Goal: Transaction & Acquisition: Download file/media

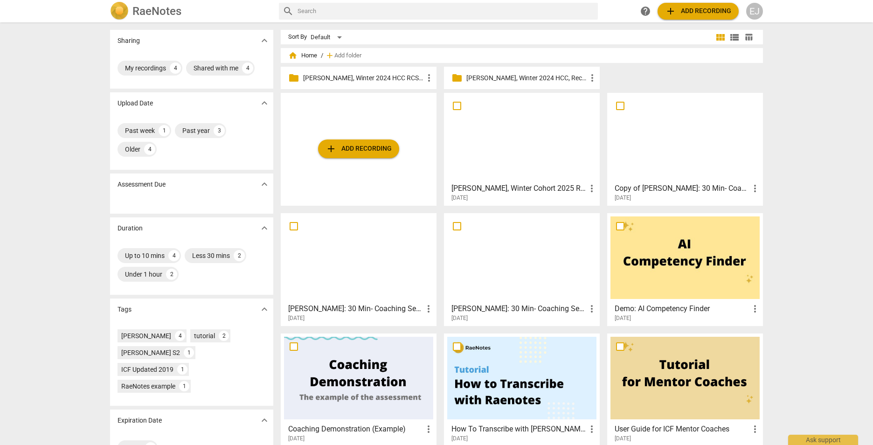
click at [456, 106] on input "checkbox" at bounding box center [457, 105] width 20 height 11
click at [590, 187] on span "more_vert" at bounding box center [591, 188] width 11 height 11
click at [810, 132] on div at bounding box center [436, 222] width 873 height 445
click at [528, 78] on p "[PERSON_NAME], Winter 2024 HCC, Recorded Session #1" at bounding box center [526, 78] width 120 height 10
checkbox input "true"
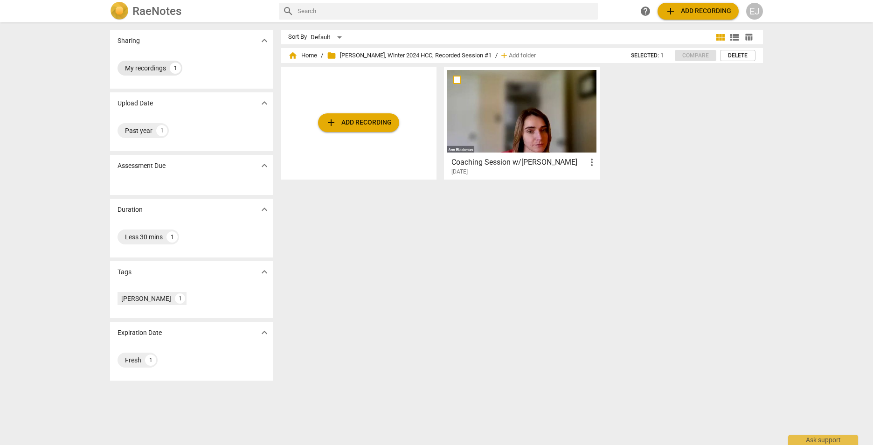
click at [130, 64] on div "My recordings" at bounding box center [145, 67] width 41 height 9
click at [301, 55] on span "home Home" at bounding box center [302, 55] width 29 height 9
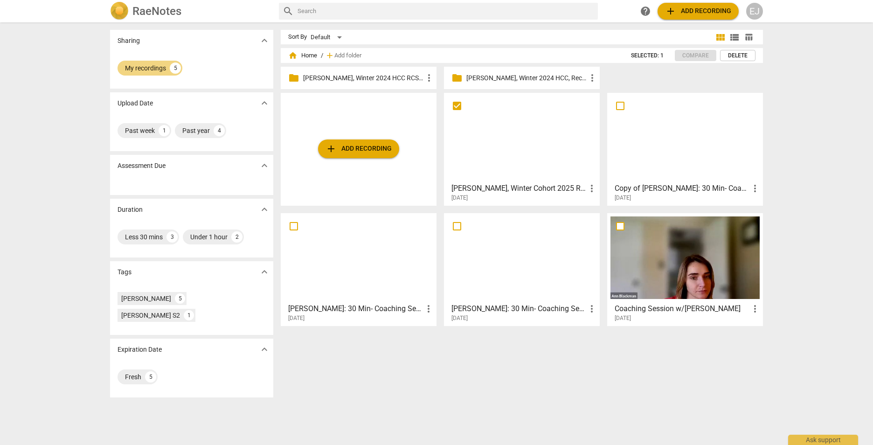
click at [520, 142] on div at bounding box center [521, 137] width 149 height 83
click at [519, 0] on html "RaeNotes search help add Add recording EJ Sharing expand_more My recordings 5 U…" at bounding box center [436, 0] width 873 height 0
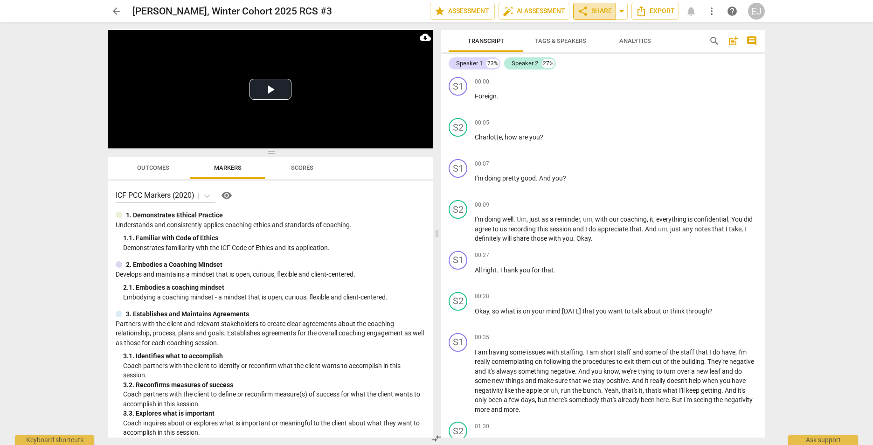
click at [598, 10] on span "share Share" at bounding box center [595, 11] width 35 height 11
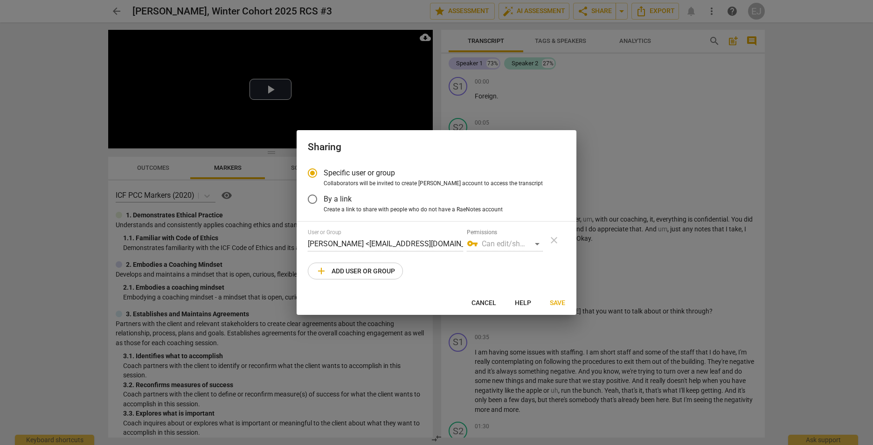
click at [369, 272] on span "add Add user or group" at bounding box center [355, 270] width 79 height 11
radio input "false"
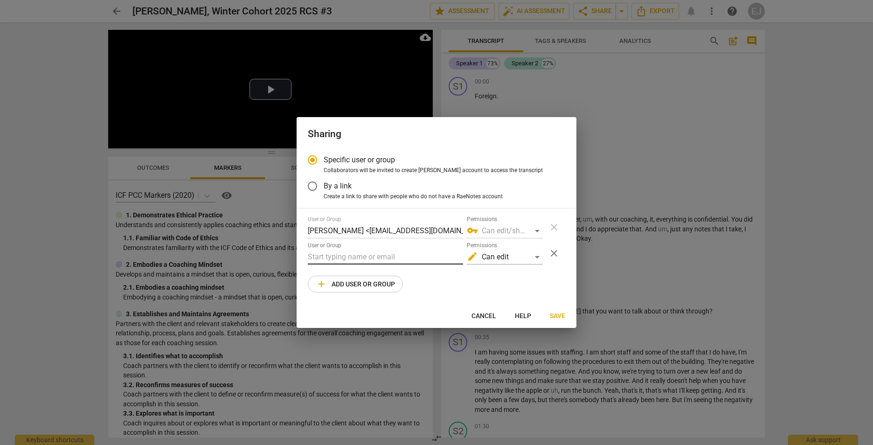
click at [364, 257] on input "text" at bounding box center [385, 257] width 155 height 15
click at [537, 257] on div "edit Can edit" at bounding box center [505, 257] width 76 height 15
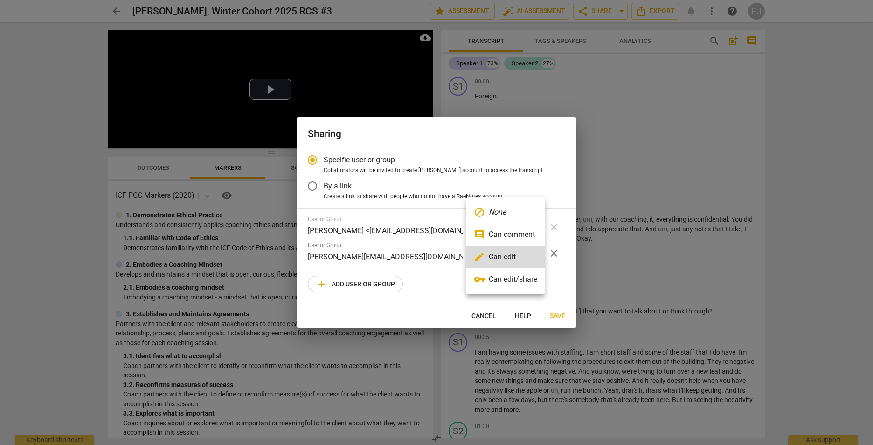
click at [435, 288] on div at bounding box center [436, 222] width 873 height 445
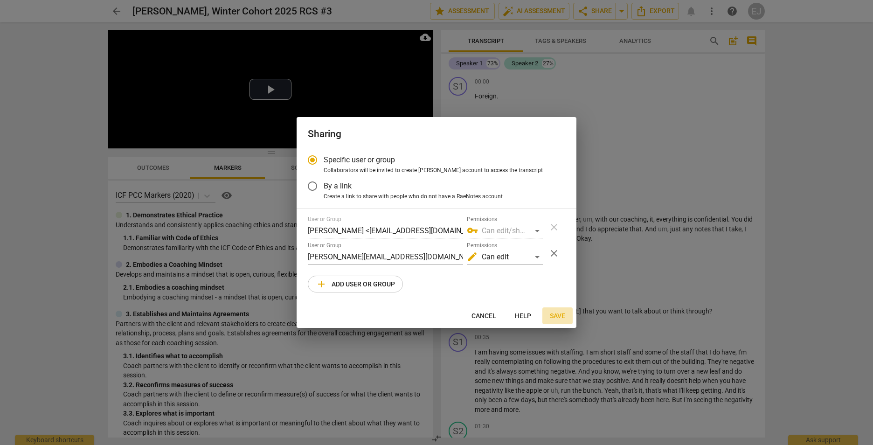
click at [558, 314] on span "Save" at bounding box center [557, 316] width 15 height 9
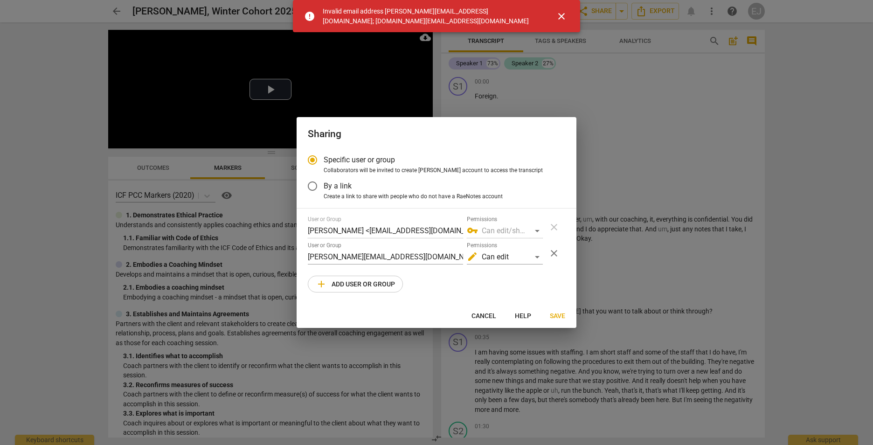
click at [562, 16] on span "close" at bounding box center [561, 16] width 11 height 11
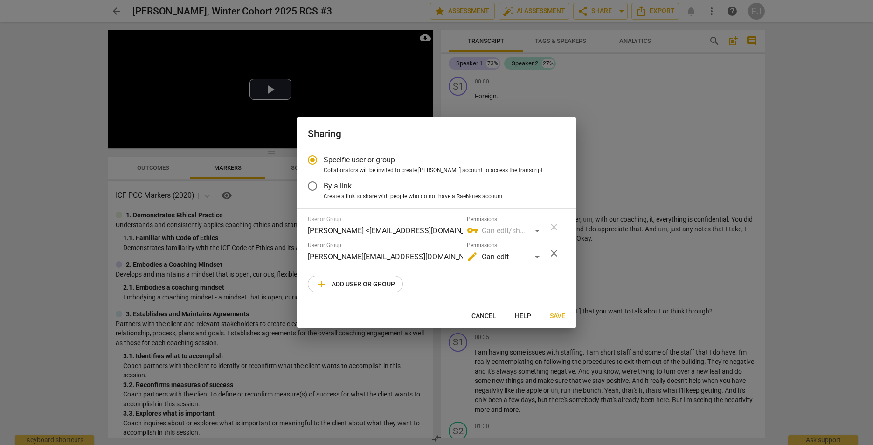
drag, startPoint x: 463, startPoint y: 257, endPoint x: 390, endPoint y: 254, distance: 72.4
click at [390, 254] on div "User or Group kyle@kyleangelo.com; laura.steel@hudsoninstitute.com Permissions …" at bounding box center [425, 253] width 235 height 22
drag, startPoint x: 383, startPoint y: 257, endPoint x: 465, endPoint y: 255, distance: 81.2
click at [465, 255] on div "User or Group kyle@kyleangelo.com; laura.steel@hudsoninstitute.com Permissions …" at bounding box center [425, 253] width 235 height 22
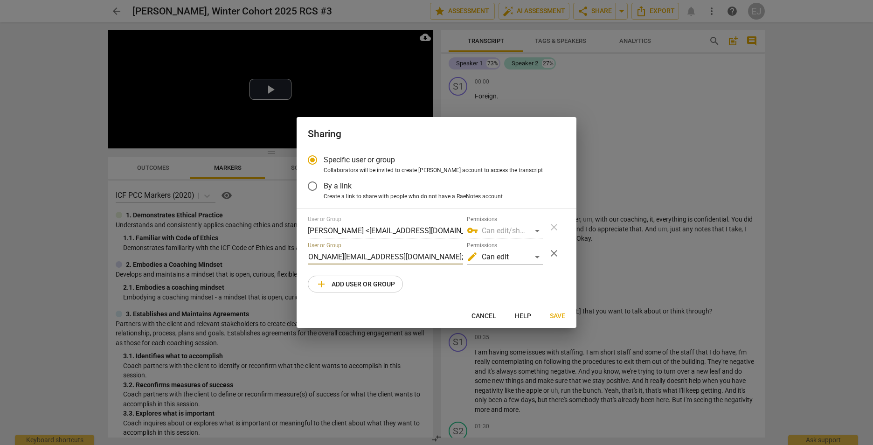
scroll to position [0, 0]
type input "kyle@kyleangelo.com"
click at [553, 315] on span "Save" at bounding box center [557, 316] width 15 height 9
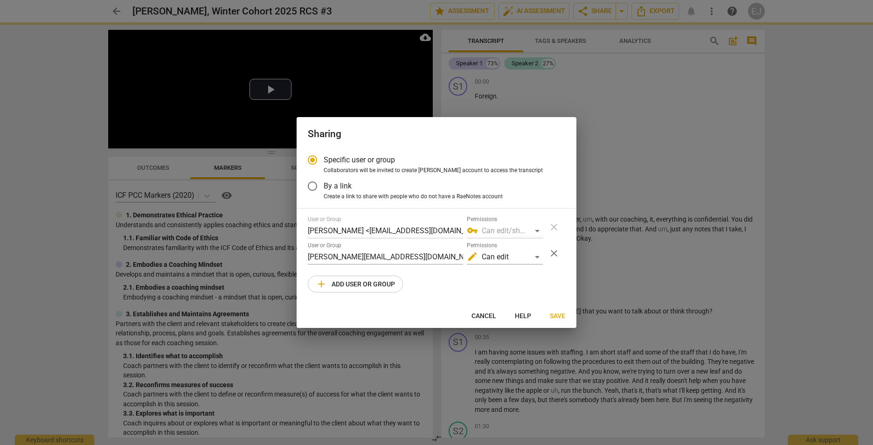
radio input "false"
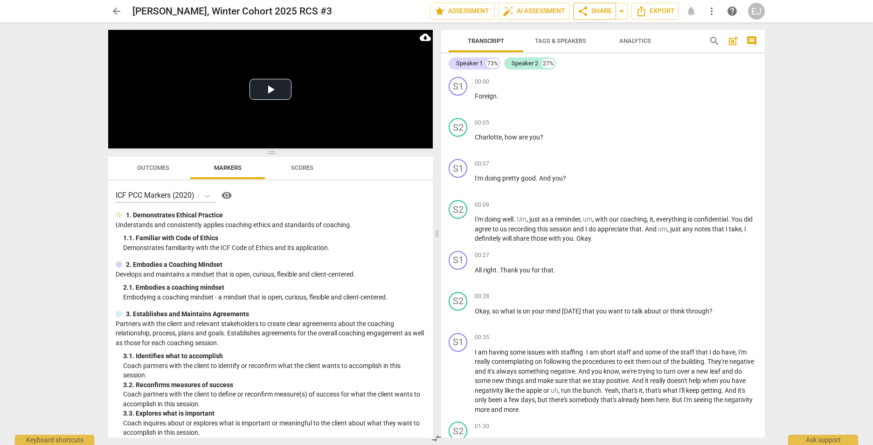
click at [603, 10] on span "share Share" at bounding box center [595, 11] width 35 height 11
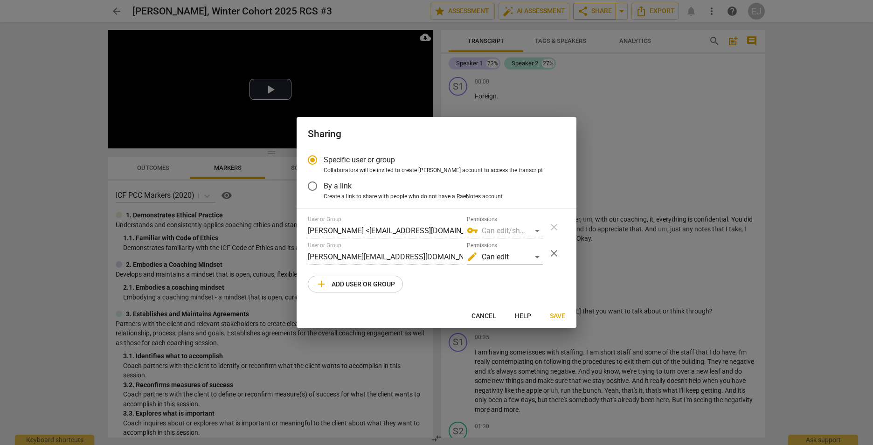
radio input "false"
click at [313, 189] on input "By a link" at bounding box center [312, 186] width 22 height 22
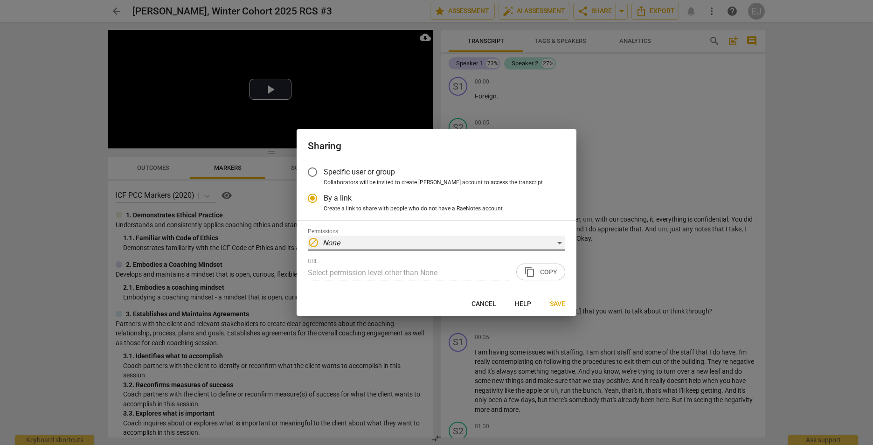
click at [354, 244] on div "block None" at bounding box center [436, 243] width 257 height 15
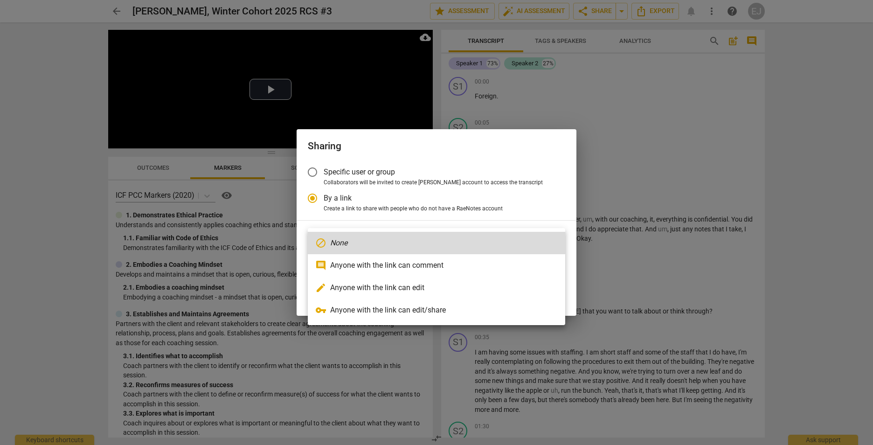
click at [364, 265] on li "comment Anyone with the link can comment" at bounding box center [436, 265] width 257 height 22
radio input "false"
type input "https://app.raenotes.com/meeting/f56f13b319d5439d97c1e13322c67c67"
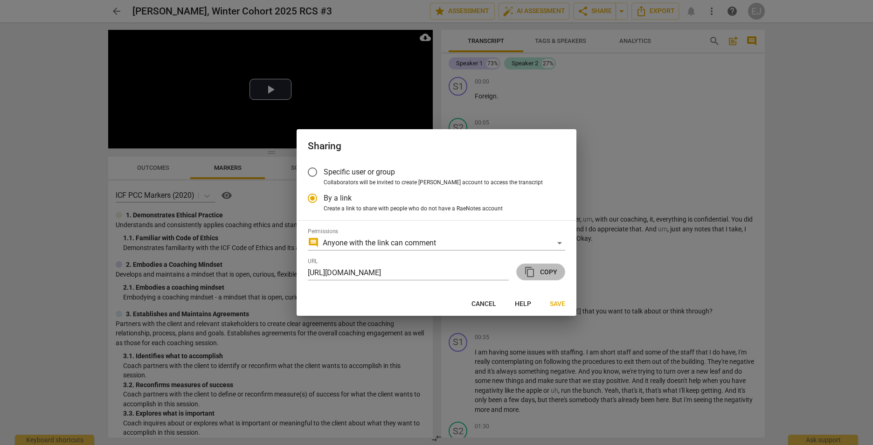
click at [545, 270] on span "content_copy Copy" at bounding box center [540, 271] width 33 height 11
click at [311, 172] on input "Specific user or group" at bounding box center [312, 172] width 22 height 22
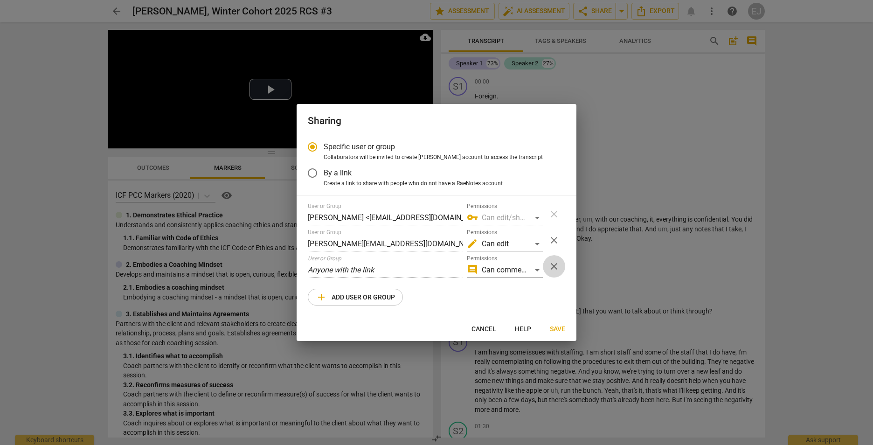
click at [556, 264] on span "close" at bounding box center [554, 266] width 11 height 11
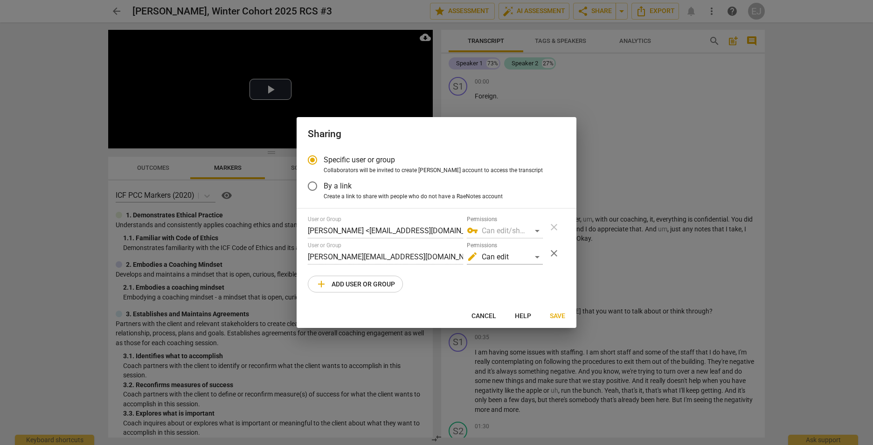
click at [552, 247] on button "close" at bounding box center [554, 253] width 22 height 22
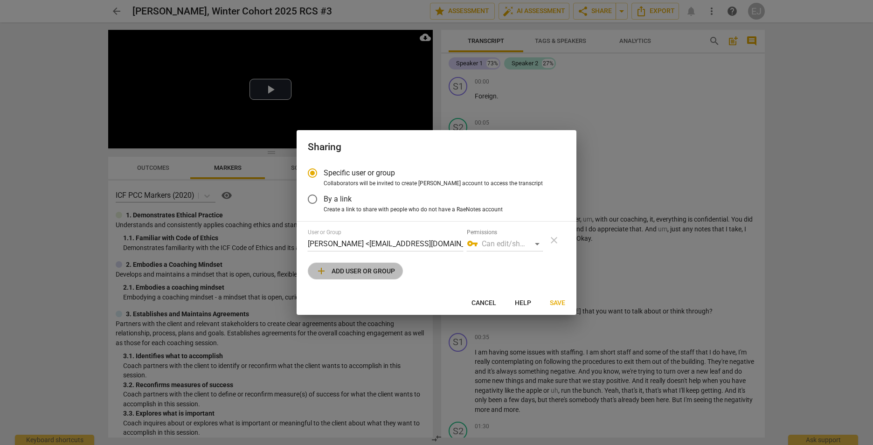
click at [376, 271] on span "add Add user or group" at bounding box center [355, 270] width 79 height 11
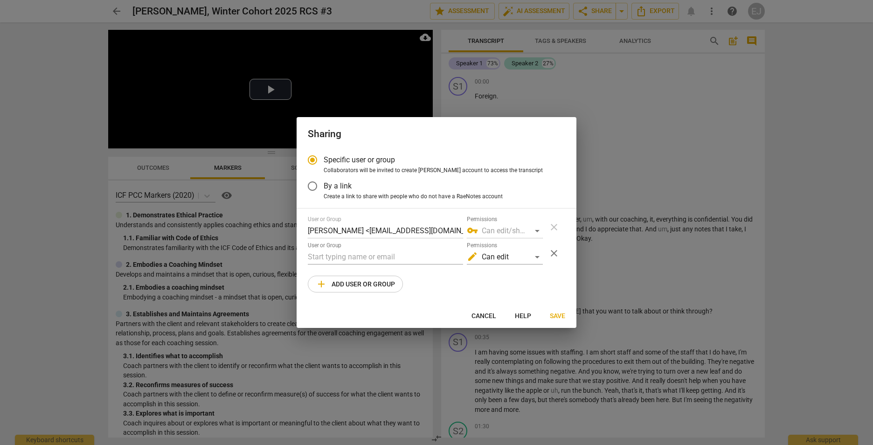
click at [441, 276] on div "User or Group Esther Jones <ej6232390@gmail.com> Permissions vpn_key Can edit/s…" at bounding box center [436, 254] width 257 height 77
click at [552, 250] on span "close" at bounding box center [554, 253] width 11 height 11
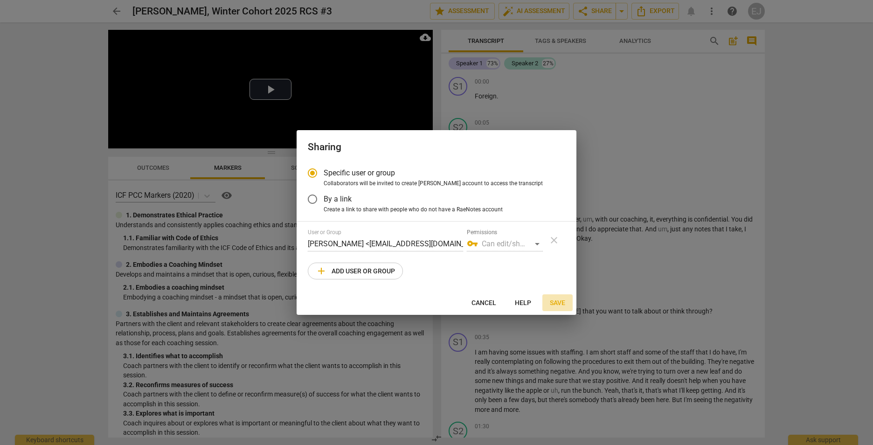
click at [557, 299] on span "Save" at bounding box center [557, 303] width 15 height 9
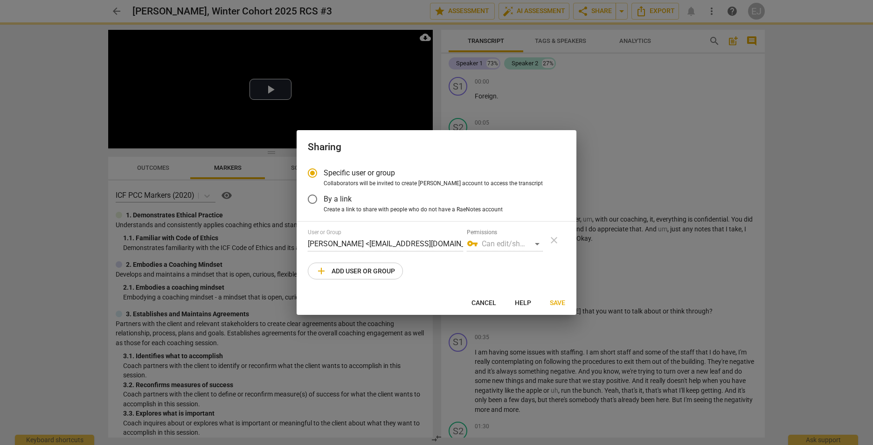
radio input "false"
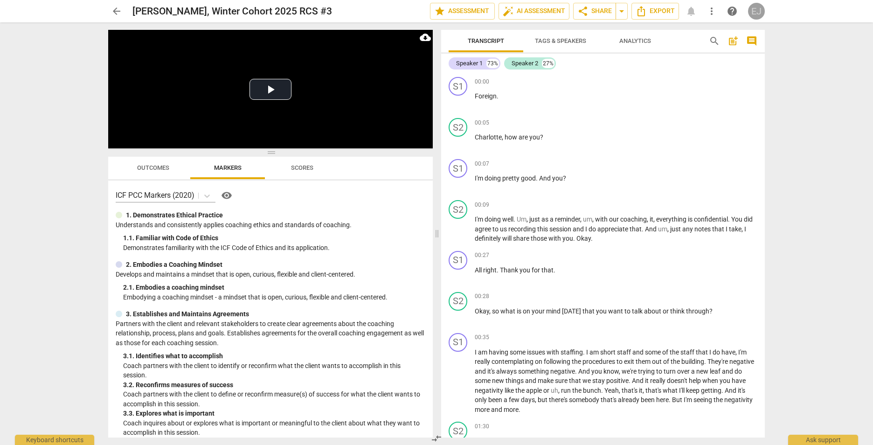
click at [757, 12] on div "EJ" at bounding box center [756, 11] width 17 height 17
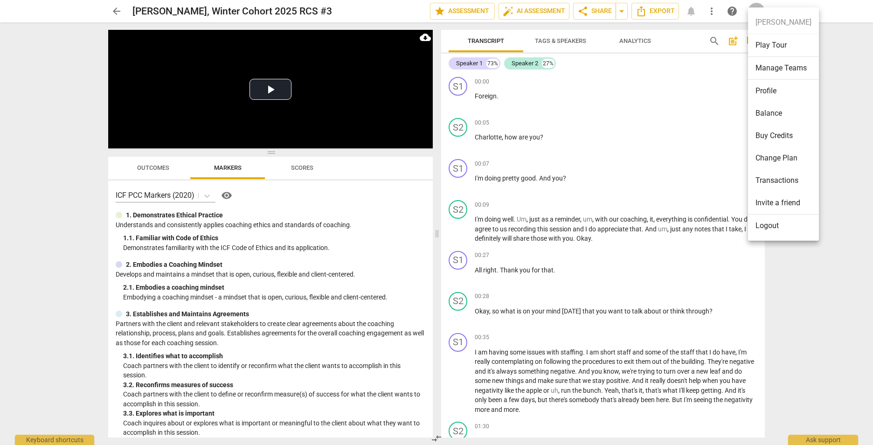
click at [764, 225] on li "Logout" at bounding box center [783, 226] width 71 height 22
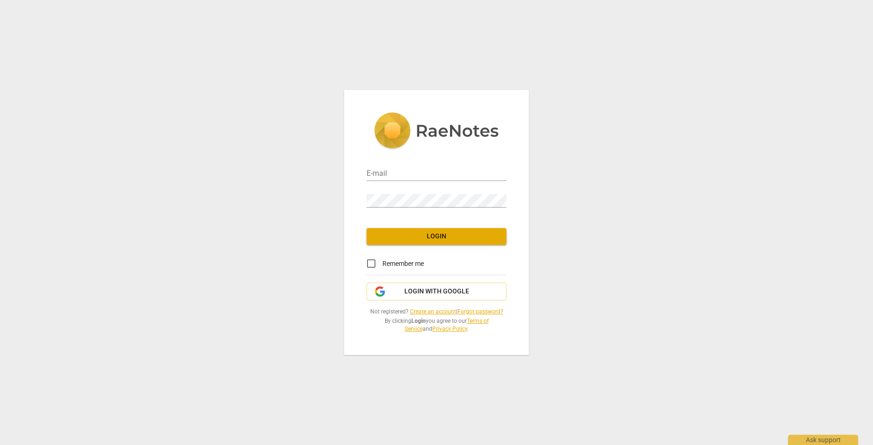
type input "[EMAIL_ADDRESS][DOMAIN_NAME]"
click at [441, 238] on span "Login" at bounding box center [436, 236] width 125 height 9
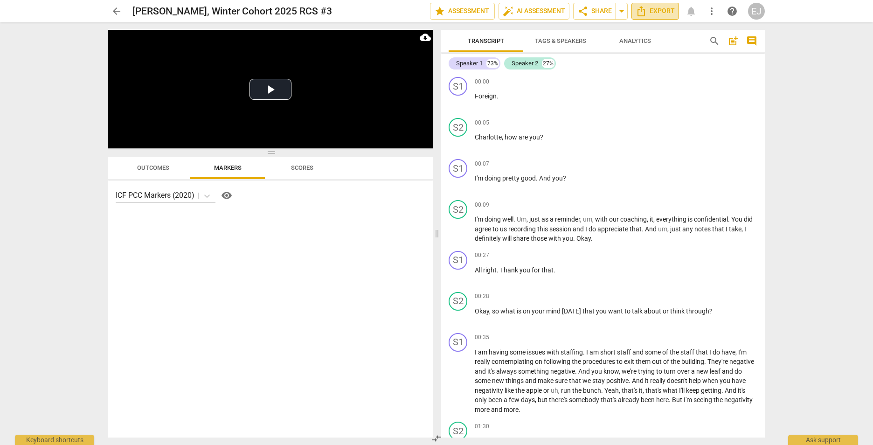
click at [660, 14] on span "Export" at bounding box center [655, 11] width 39 height 11
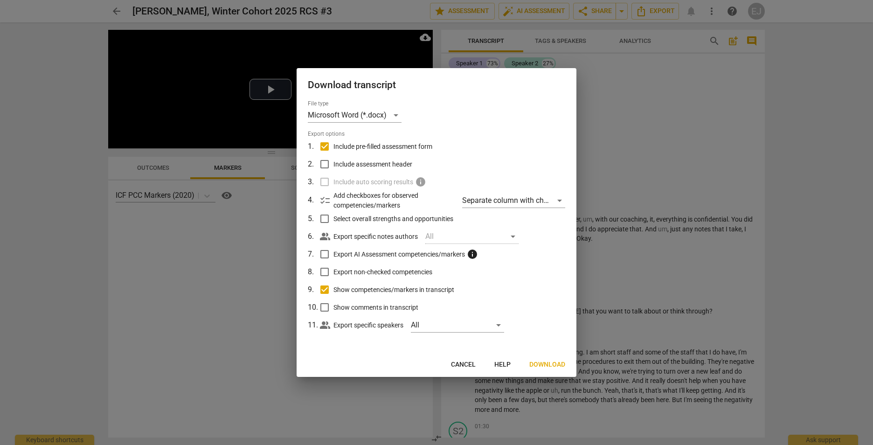
click at [837, 101] on div at bounding box center [436, 222] width 873 height 445
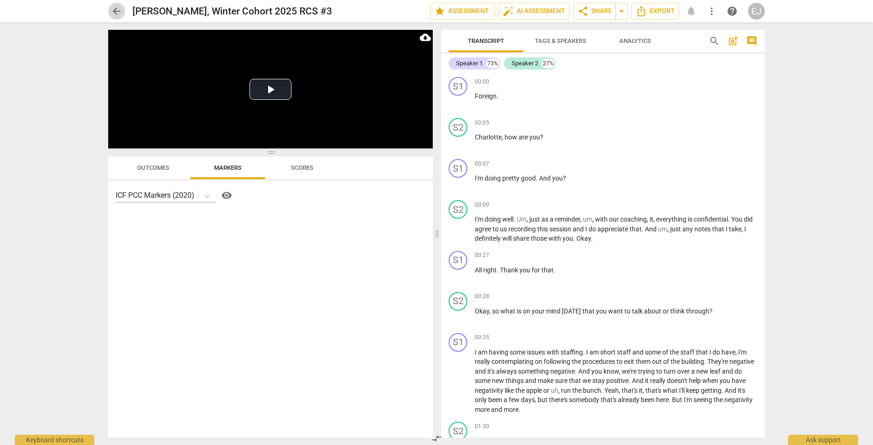
click at [118, 14] on span "arrow_back" at bounding box center [116, 11] width 11 height 11
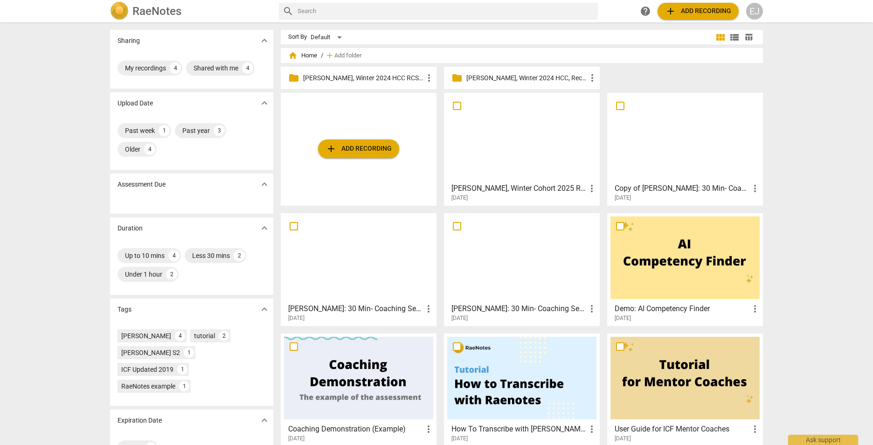
click at [521, 135] on div at bounding box center [521, 137] width 149 height 83
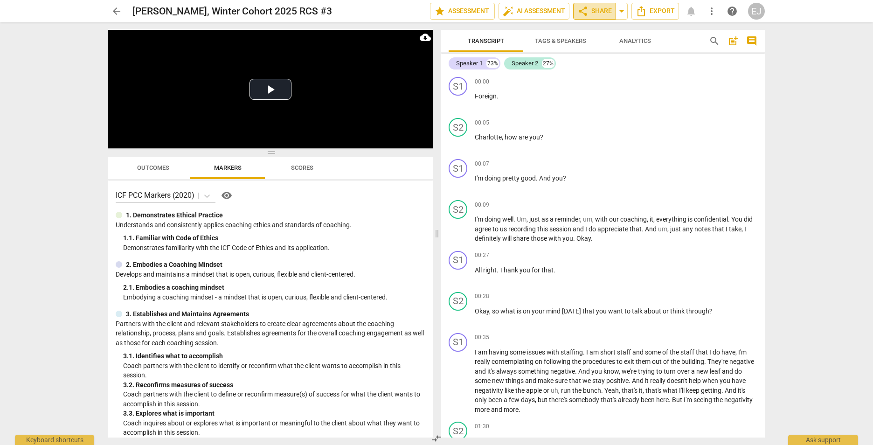
click at [594, 9] on span "share Share" at bounding box center [595, 11] width 35 height 11
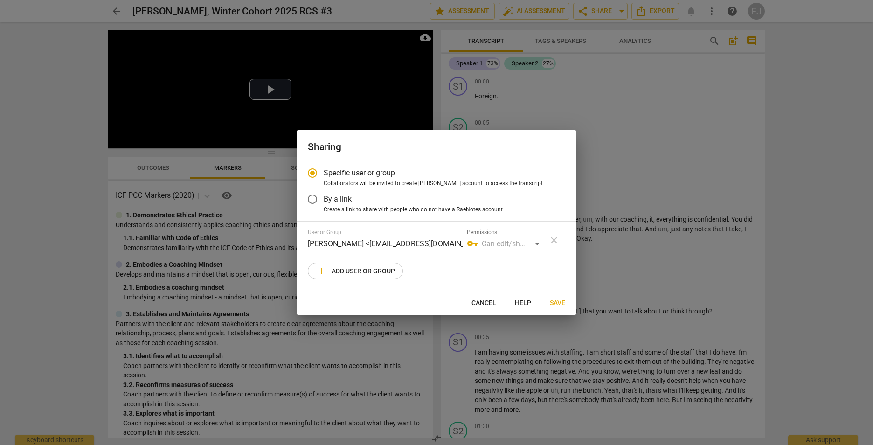
click at [557, 303] on span "Save" at bounding box center [557, 303] width 15 height 9
radio input "false"
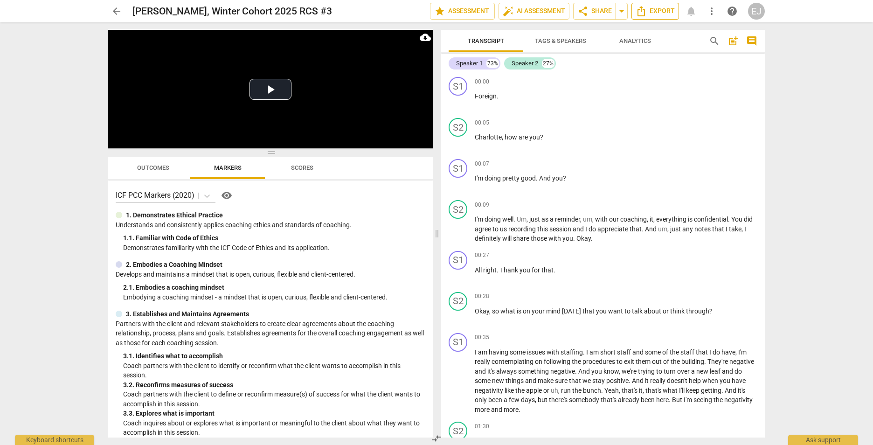
click at [665, 6] on span "Export" at bounding box center [655, 11] width 39 height 11
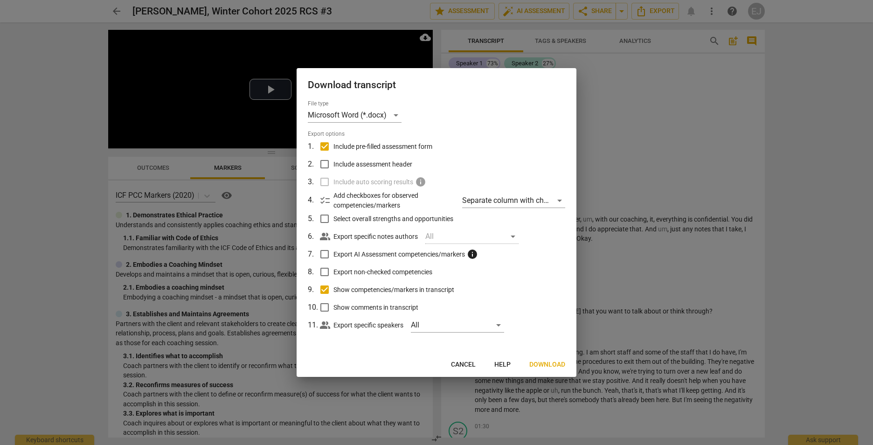
click at [652, 114] on div at bounding box center [436, 222] width 873 height 445
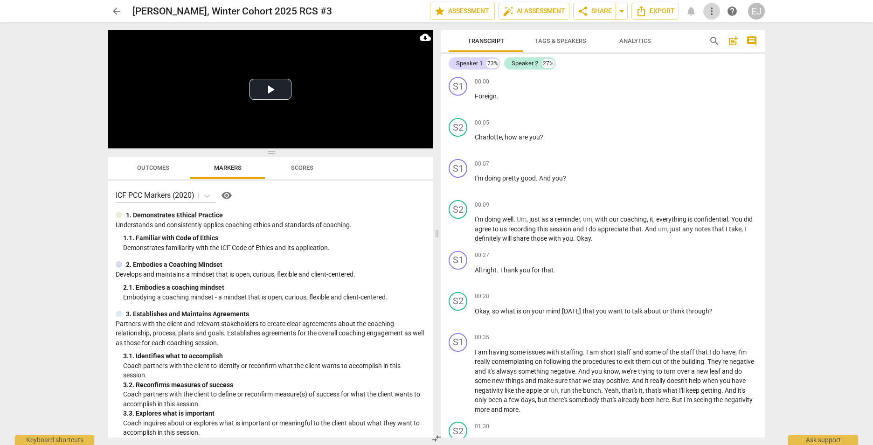
click at [711, 9] on span "more_vert" at bounding box center [711, 11] width 11 height 11
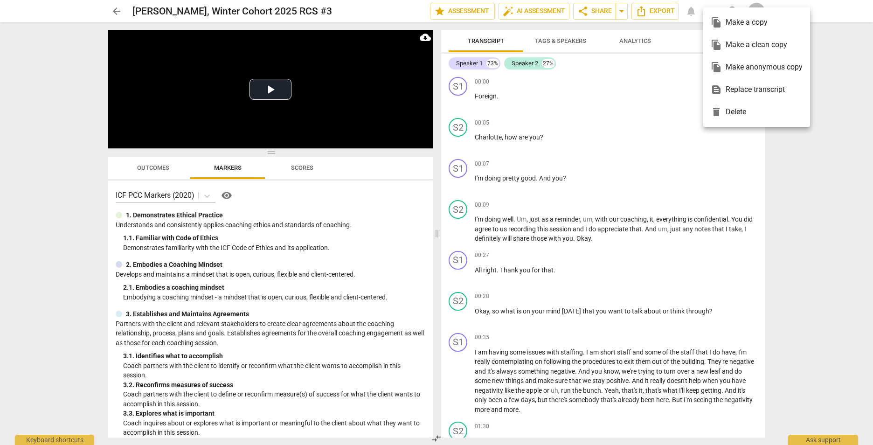
click at [644, 107] on div at bounding box center [436, 222] width 873 height 445
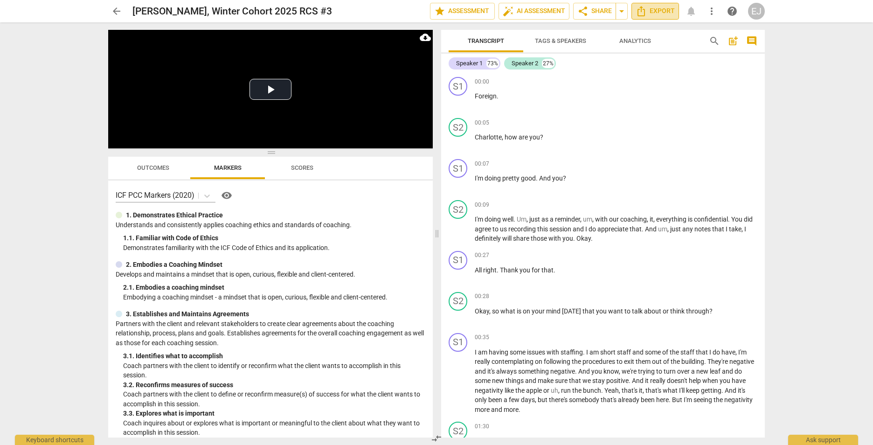
click at [660, 15] on span "Export" at bounding box center [655, 11] width 39 height 11
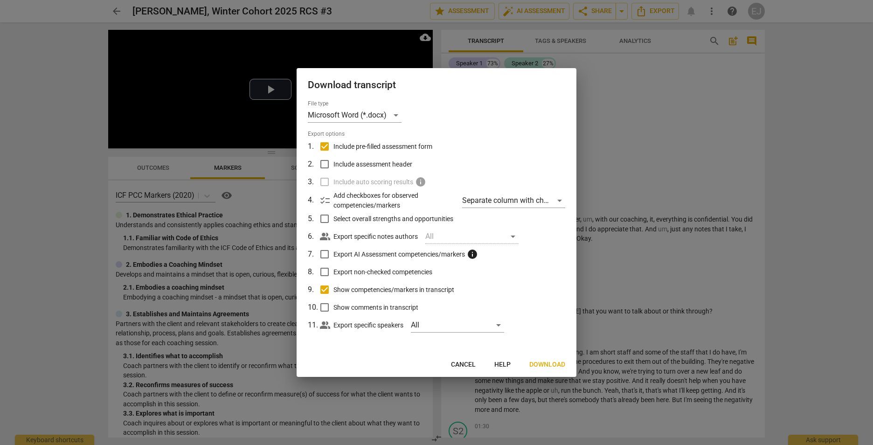
click at [554, 363] on span "Download" at bounding box center [547, 364] width 36 height 9
